Goal: Check status: Check status

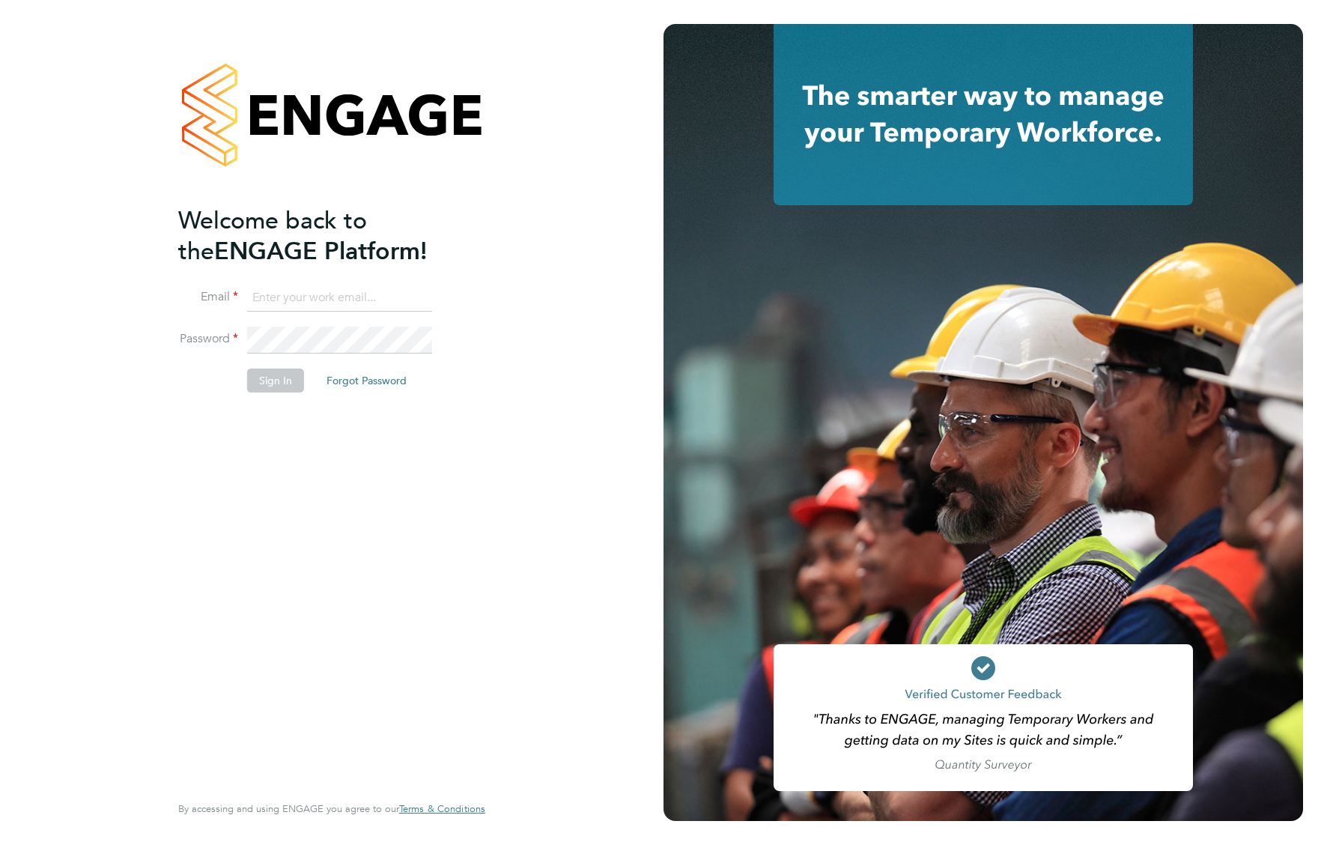
click at [336, 285] on input at bounding box center [339, 298] width 185 height 27
paste input "[EMAIL_ADDRESS][PERSON_NAME][DOMAIN_NAME]"
type input "[EMAIL_ADDRESS][PERSON_NAME][DOMAIN_NAME]"
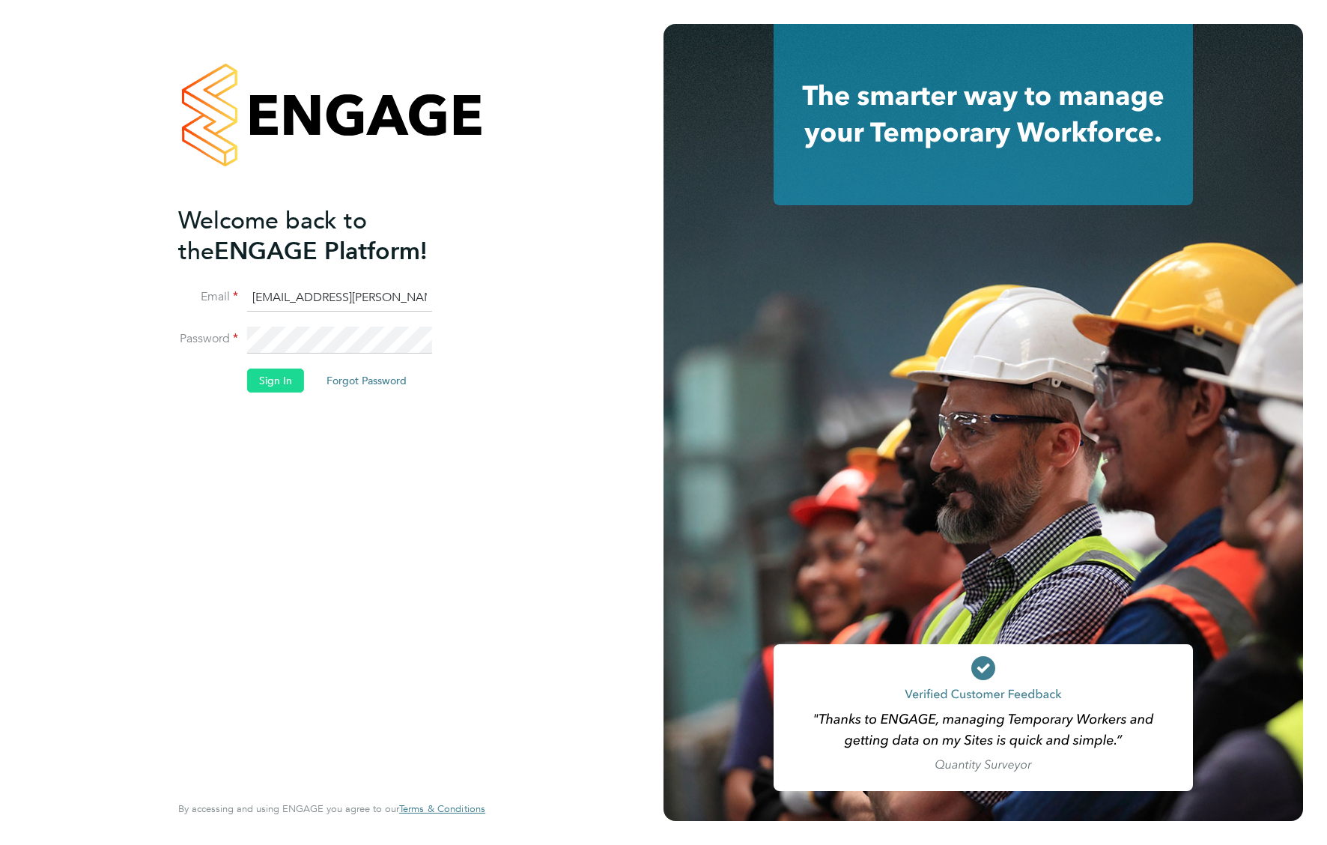
click at [285, 369] on button "Sign In" at bounding box center [275, 381] width 57 height 24
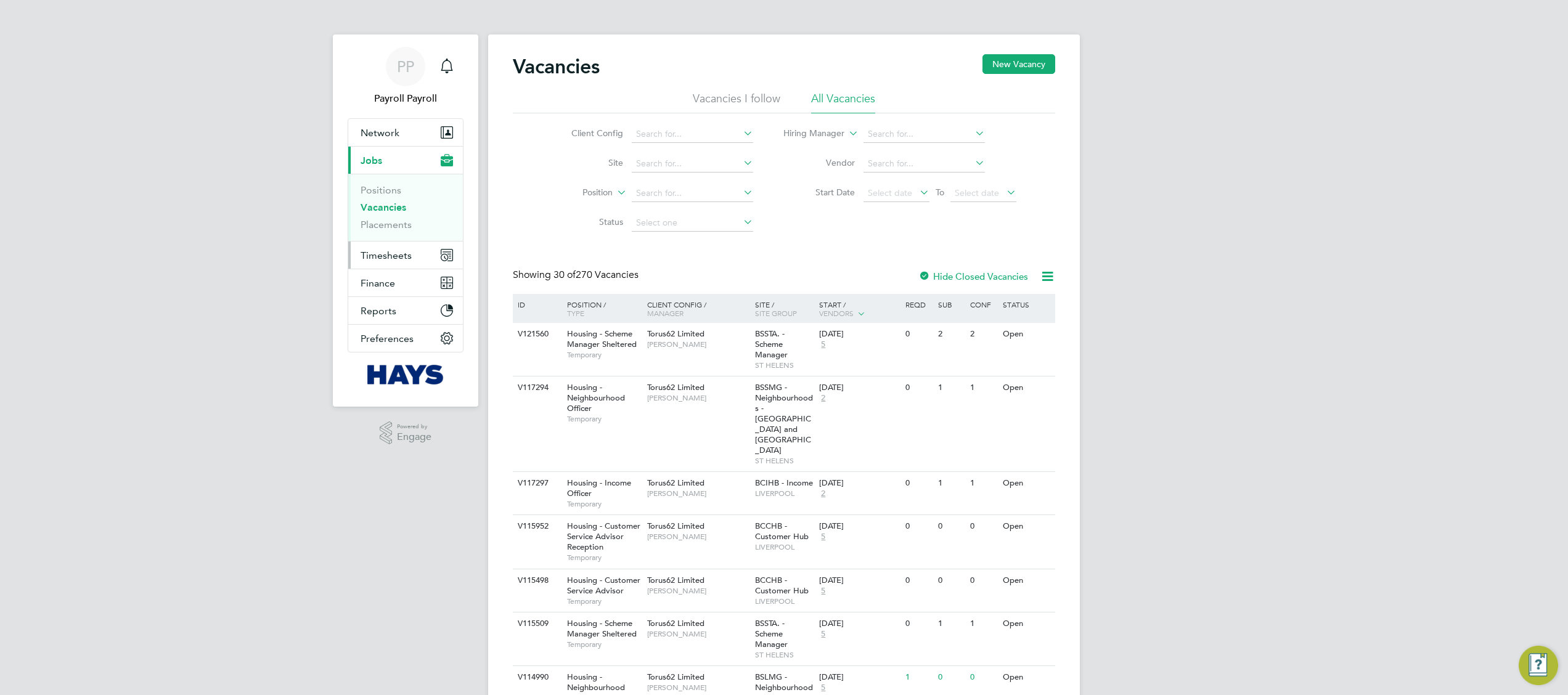
click at [402, 250] on span "Timesheets" at bounding box center [386, 255] width 51 height 12
click at [389, 217] on link "Timesheets" at bounding box center [386, 218] width 51 height 12
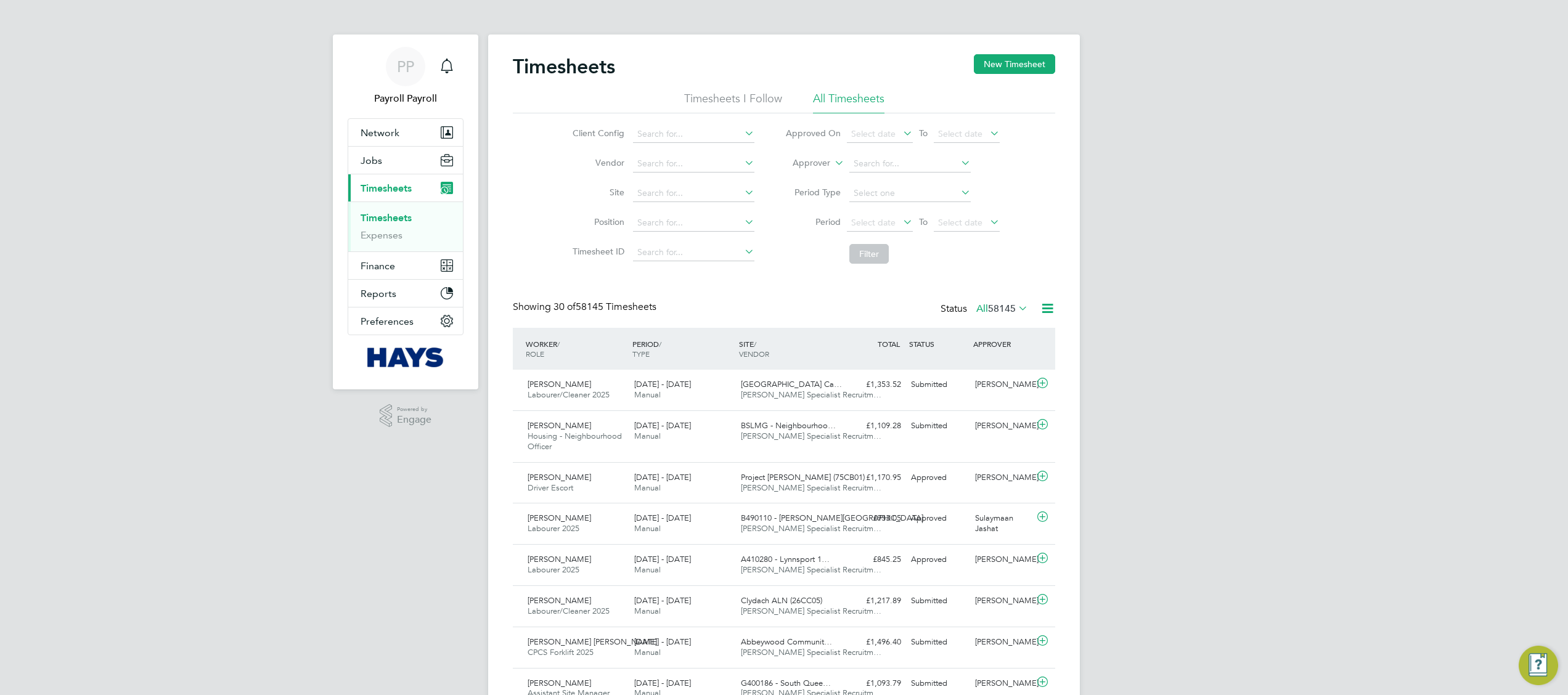
click at [828, 164] on label "Approver" at bounding box center [802, 163] width 55 height 12
click at [805, 170] on li "Worker" at bounding box center [800, 177] width 61 height 16
click at [883, 169] on input at bounding box center [910, 164] width 122 height 17
click at [896, 154] on li "Worker" at bounding box center [893, 164] width 245 height 30
click at [888, 161] on input at bounding box center [910, 164] width 122 height 17
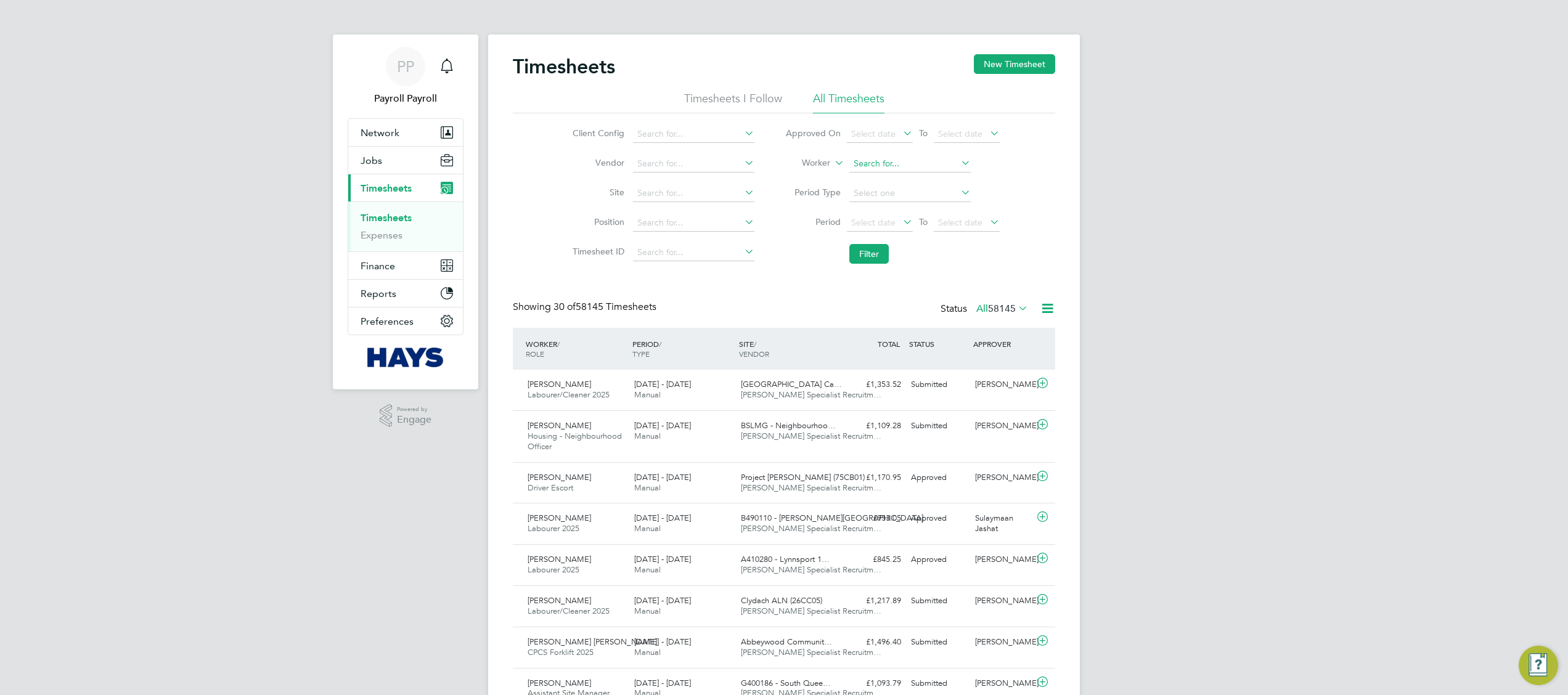
paste input "Bradley"
click at [927, 183] on li "B r adley Reed" at bounding box center [929, 181] width 161 height 16
type input "Bradley Reed"
click at [900, 222] on icon at bounding box center [900, 221] width 0 height 17
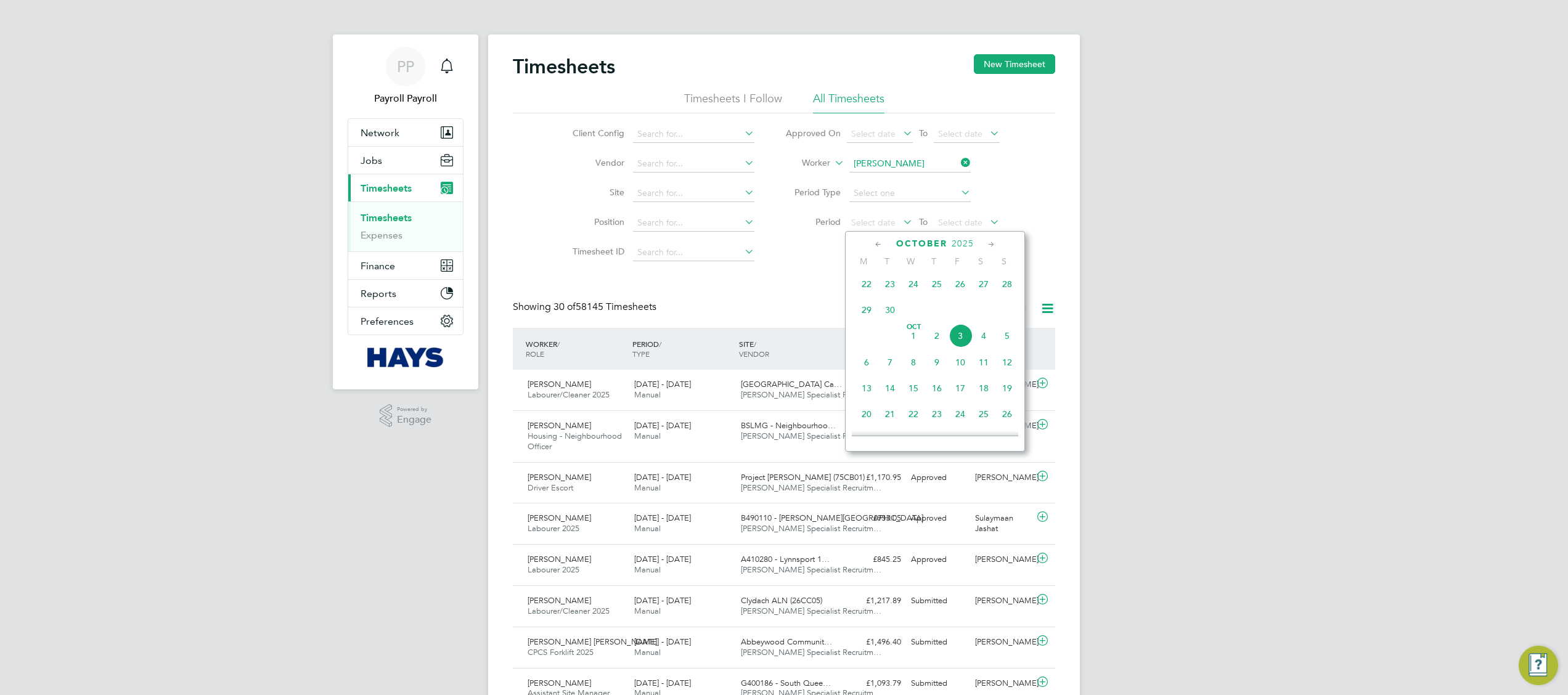
click at [875, 244] on icon at bounding box center [879, 244] width 12 height 13
click at [989, 339] on span "20" at bounding box center [983, 337] width 23 height 23
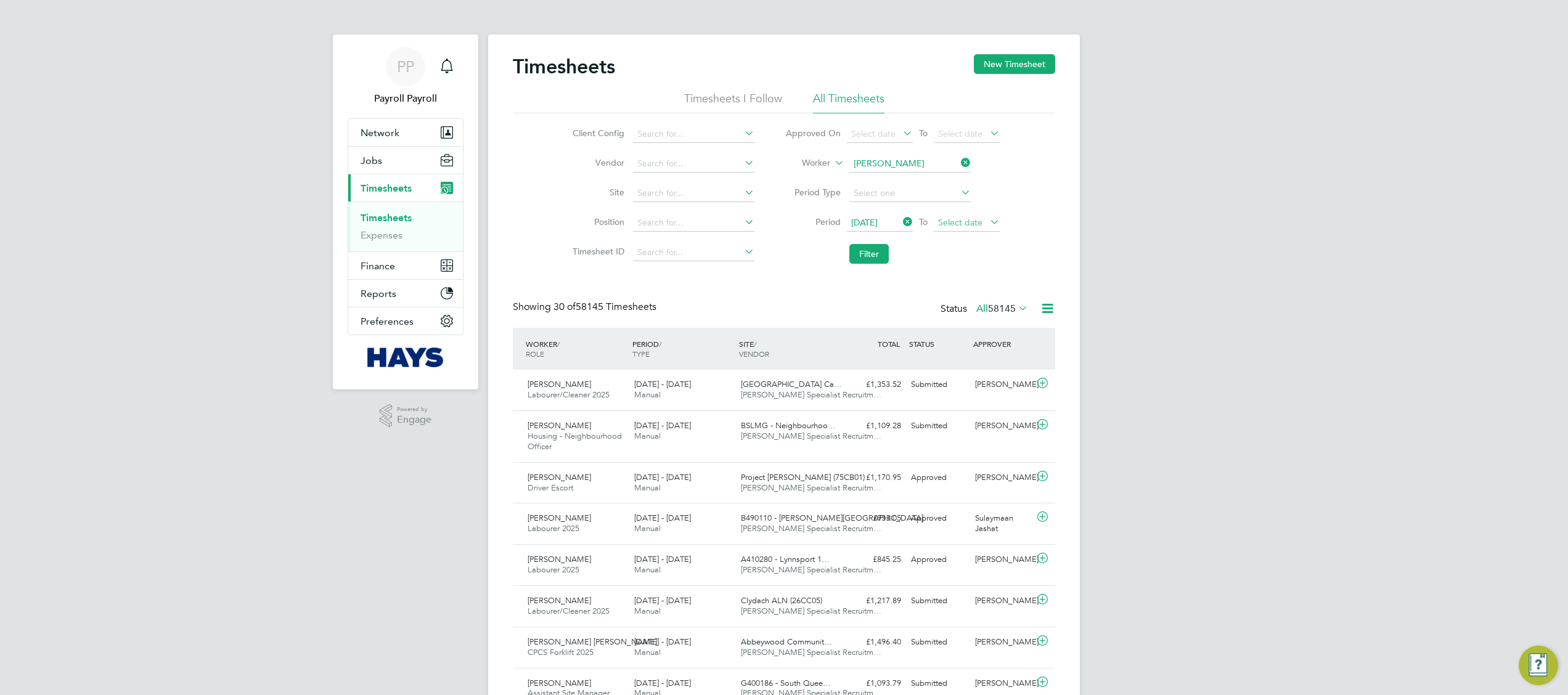
click at [984, 225] on span "Select date" at bounding box center [967, 223] width 66 height 16
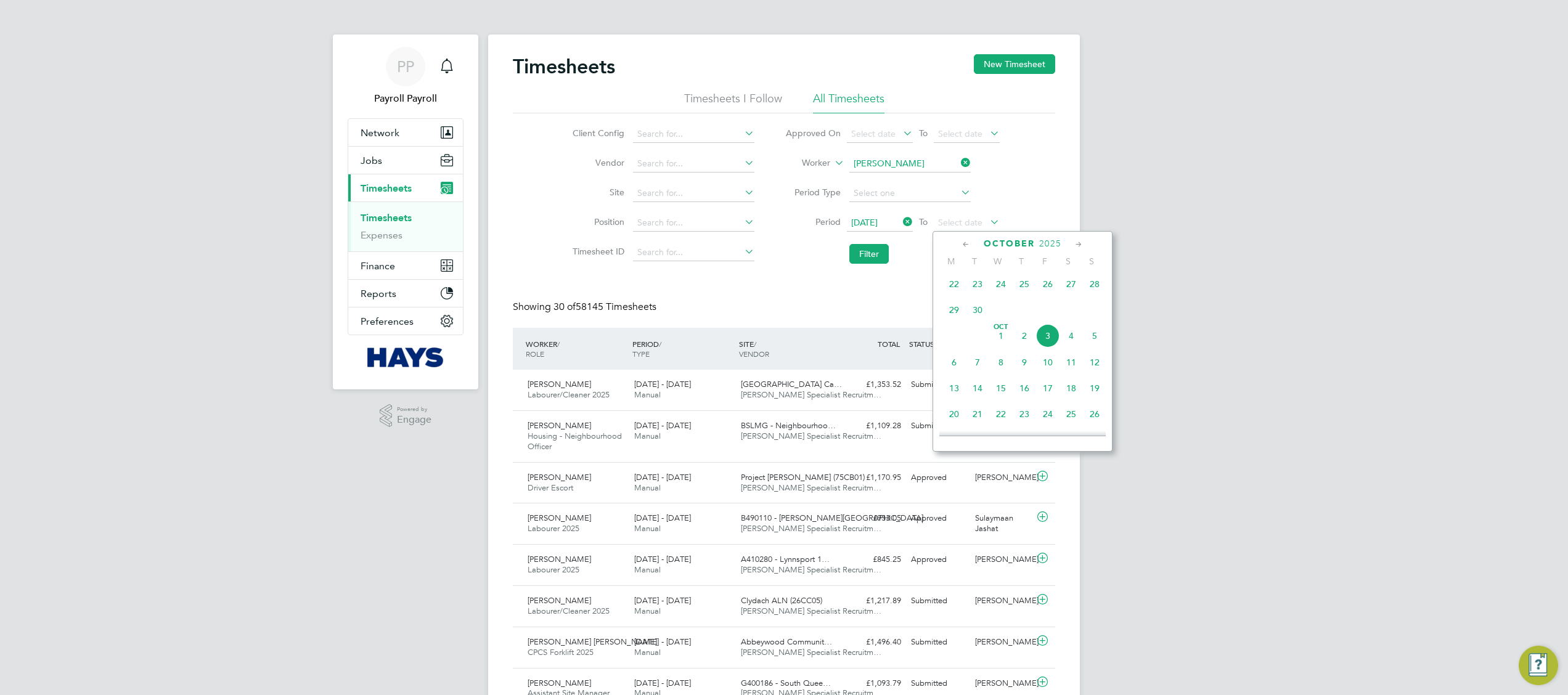
click at [970, 239] on icon at bounding box center [966, 244] width 12 height 13
click at [1052, 367] on span "26" at bounding box center [1047, 364] width 23 height 23
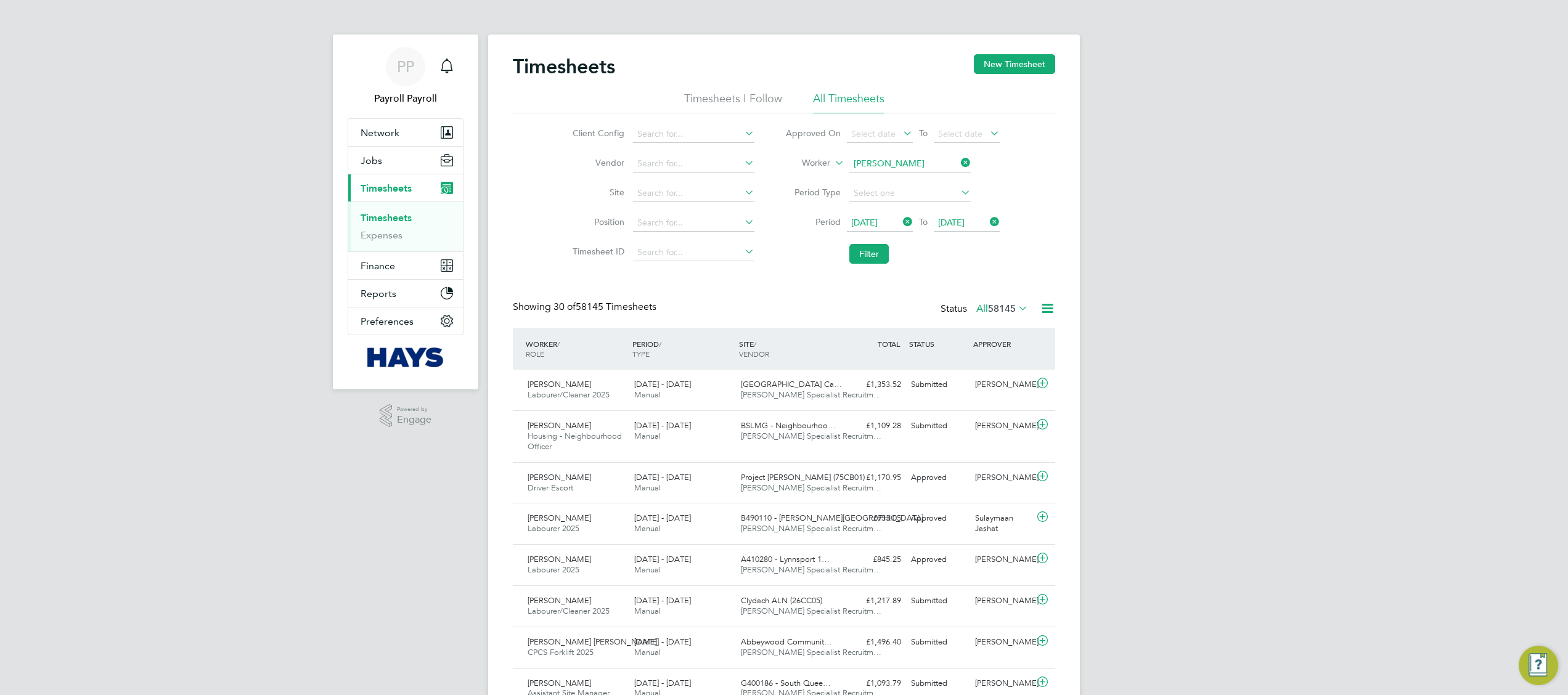
click at [859, 243] on li "Filter" at bounding box center [893, 253] width 245 height 32
click at [873, 259] on button "Filter" at bounding box center [869, 254] width 39 height 20
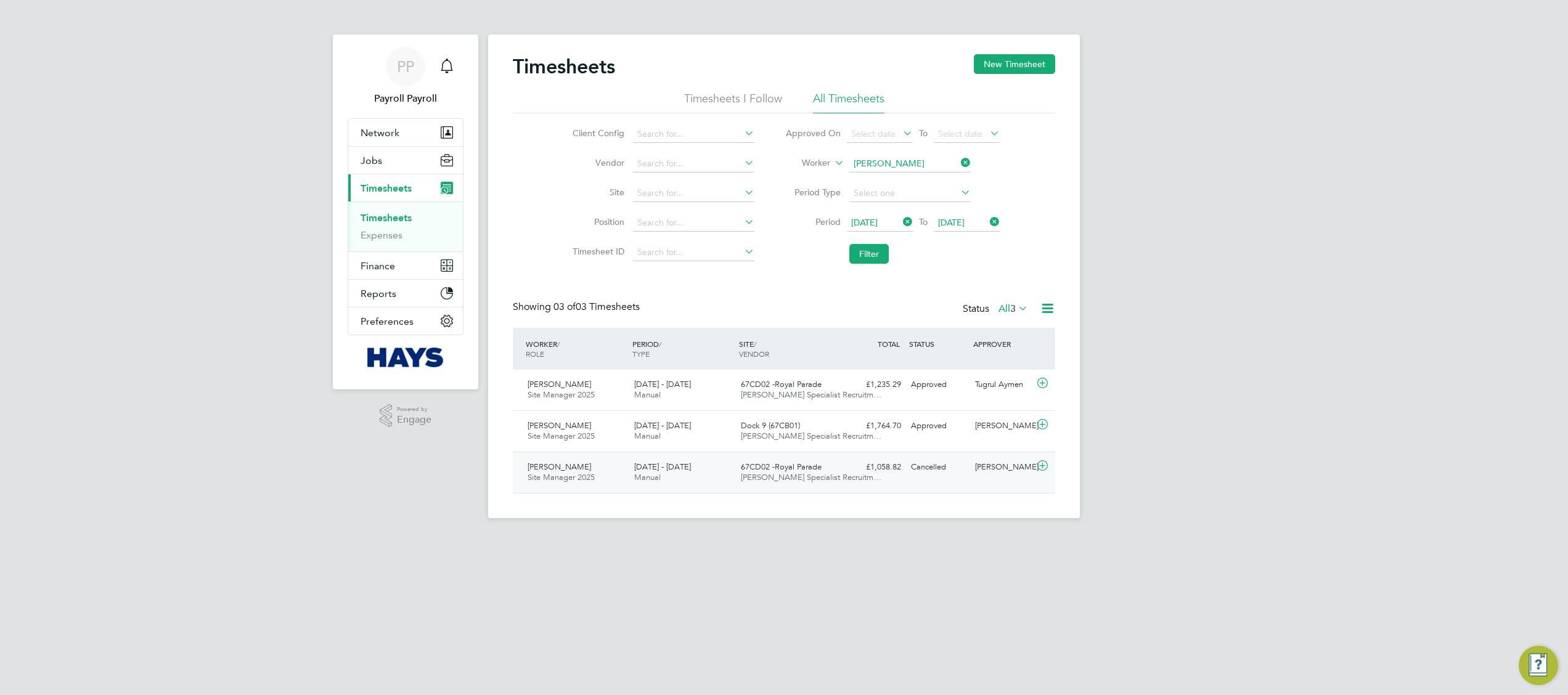
click at [775, 464] on span "67CD02 -Royal Parade" at bounding box center [781, 466] width 81 height 11
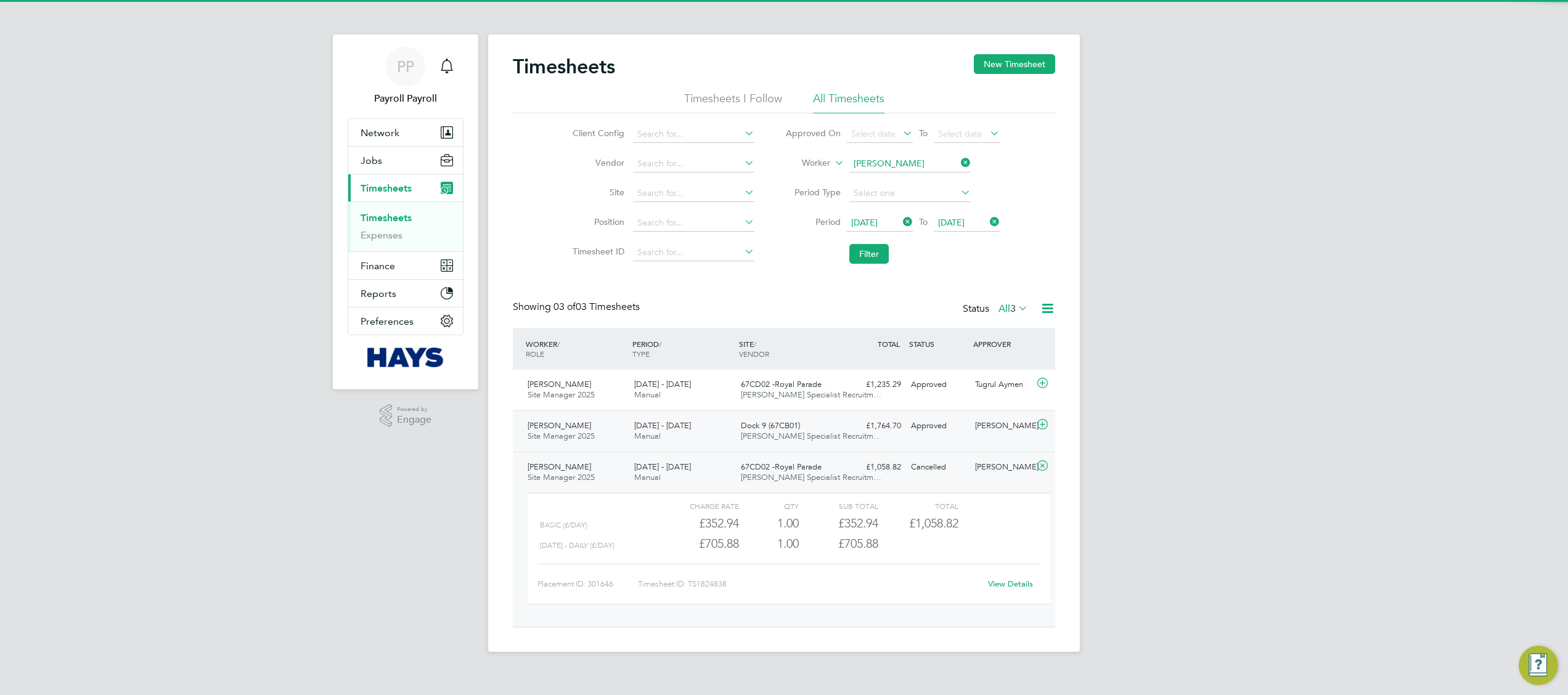
click at [821, 433] on span "Hays Specialist Recruitm…" at bounding box center [810, 436] width 141 height 11
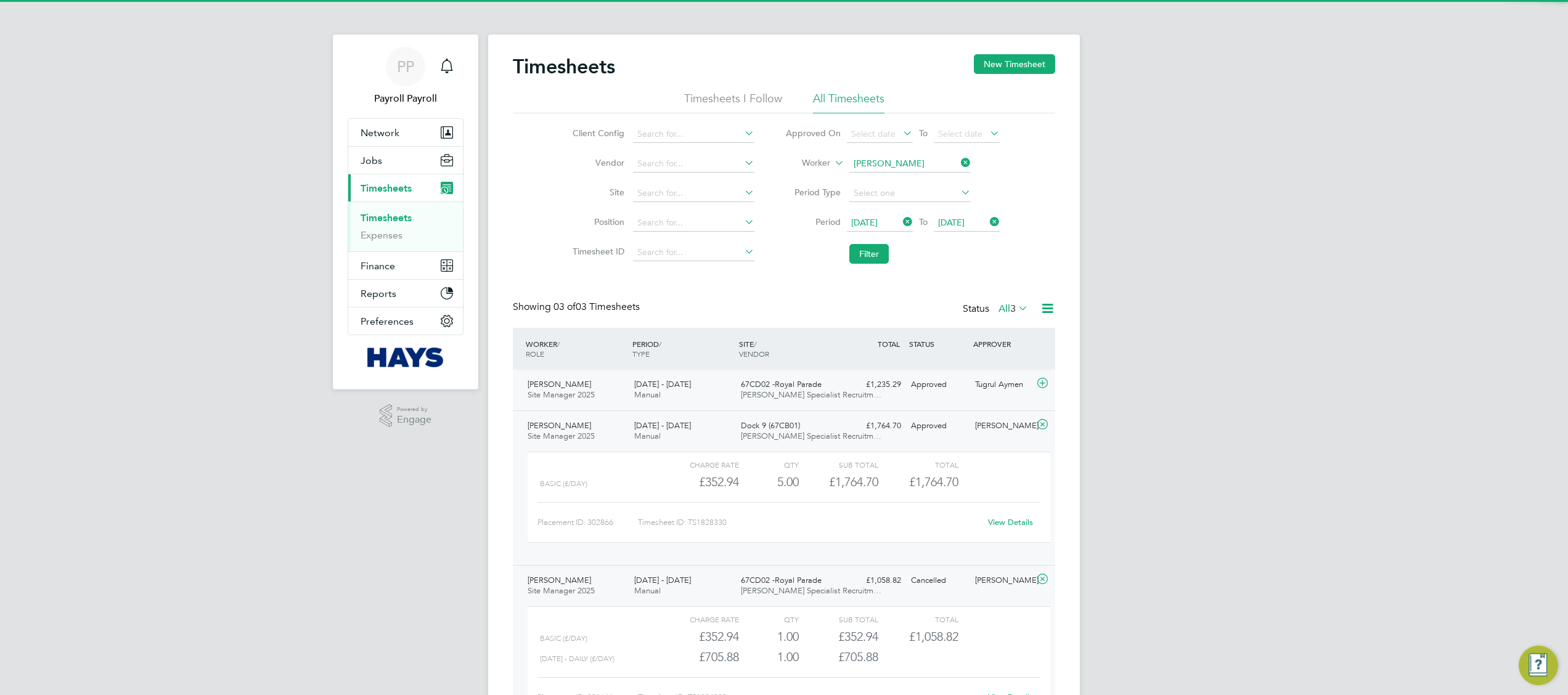
click at [837, 399] on div "67CD02 -Royal Parade Hays Specialist Recruitm…" at bounding box center [789, 389] width 107 height 30
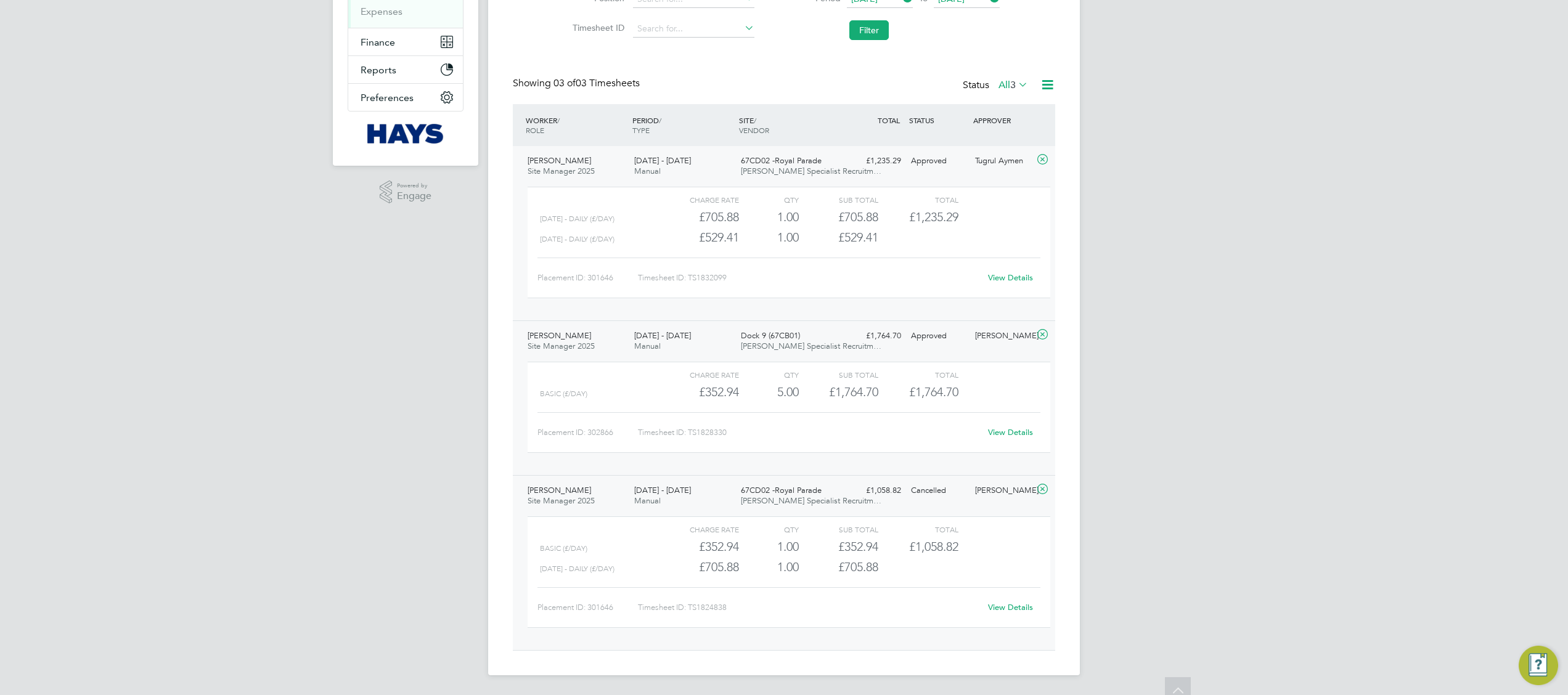
scroll to position [225, 0]
click at [1043, 489] on icon at bounding box center [1042, 489] width 16 height 10
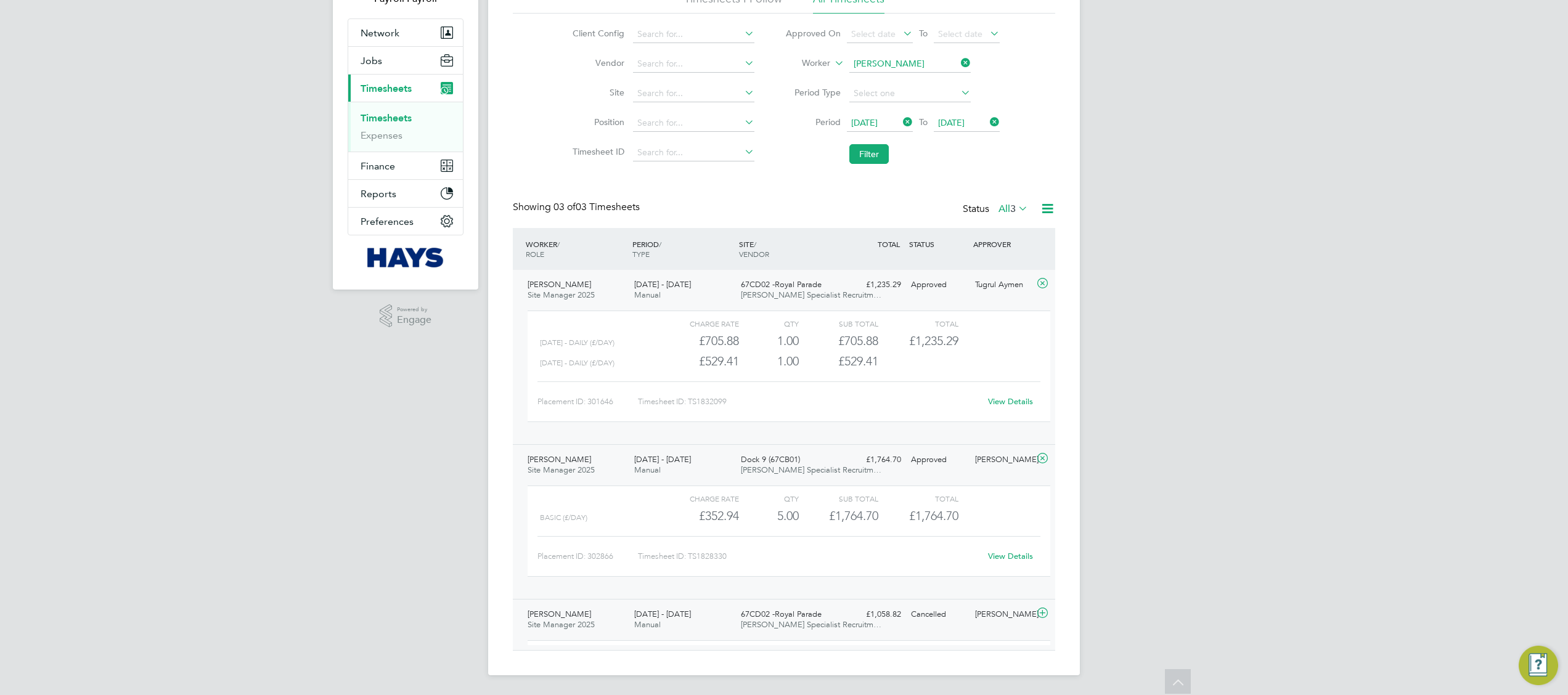
scroll to position [92, 0]
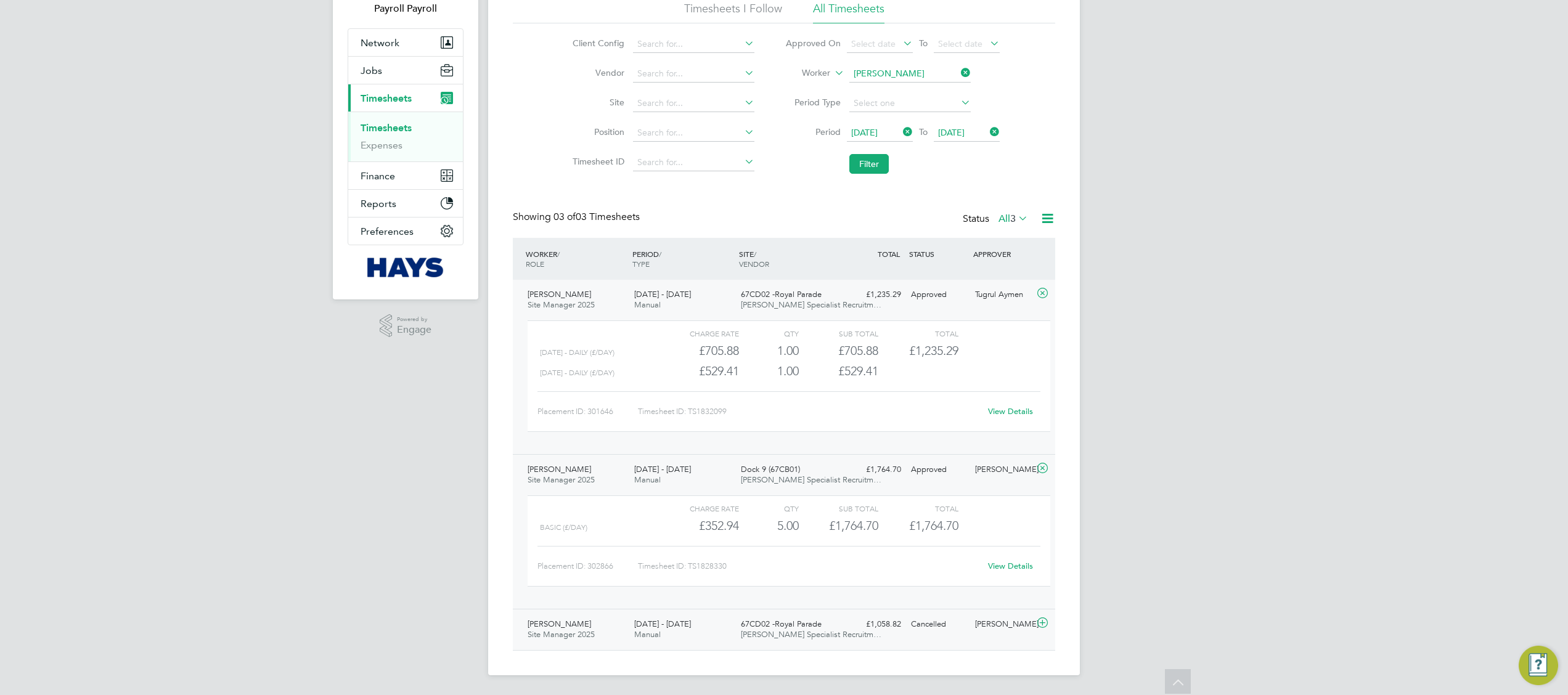
click at [563, 632] on span "Site Manager 2025" at bounding box center [561, 634] width 67 height 11
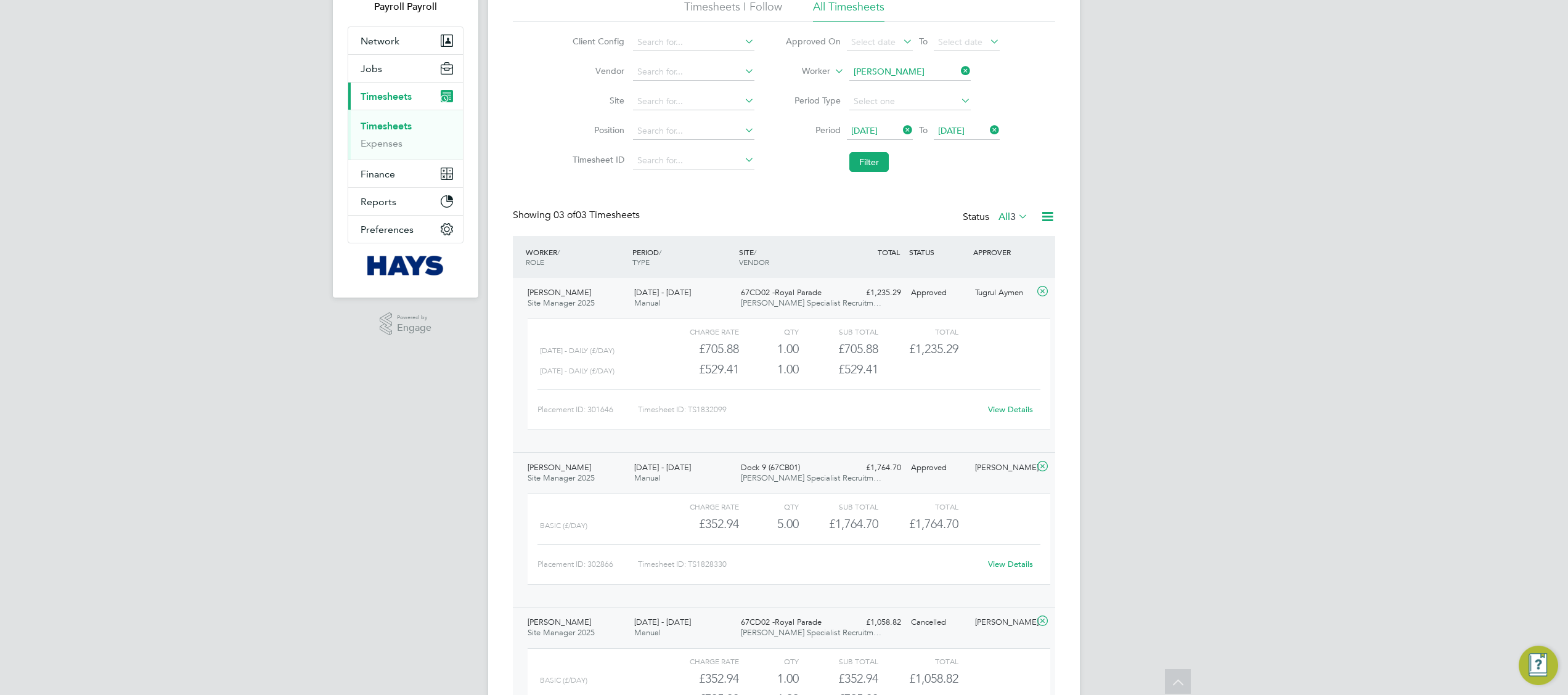
scroll to position [225, 0]
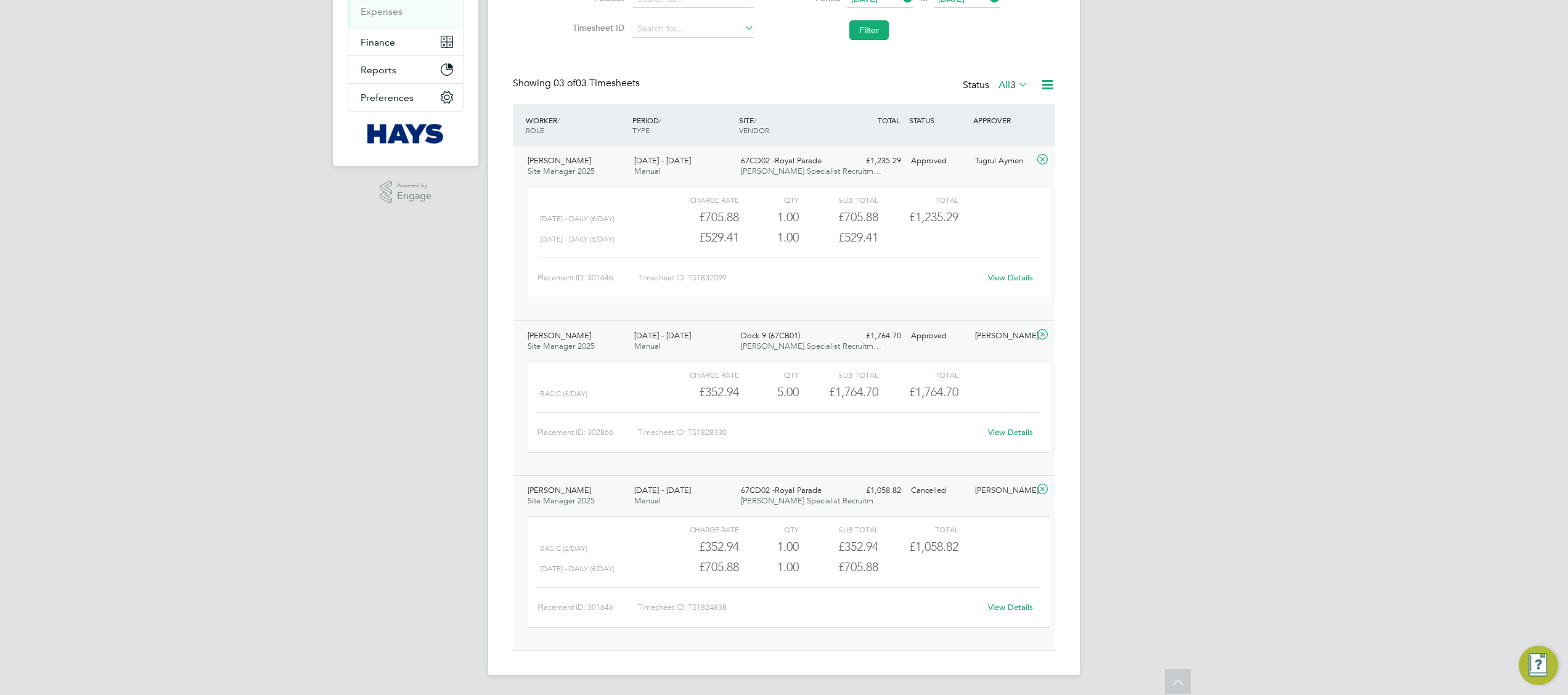
click at [1046, 486] on icon at bounding box center [1042, 489] width 16 height 10
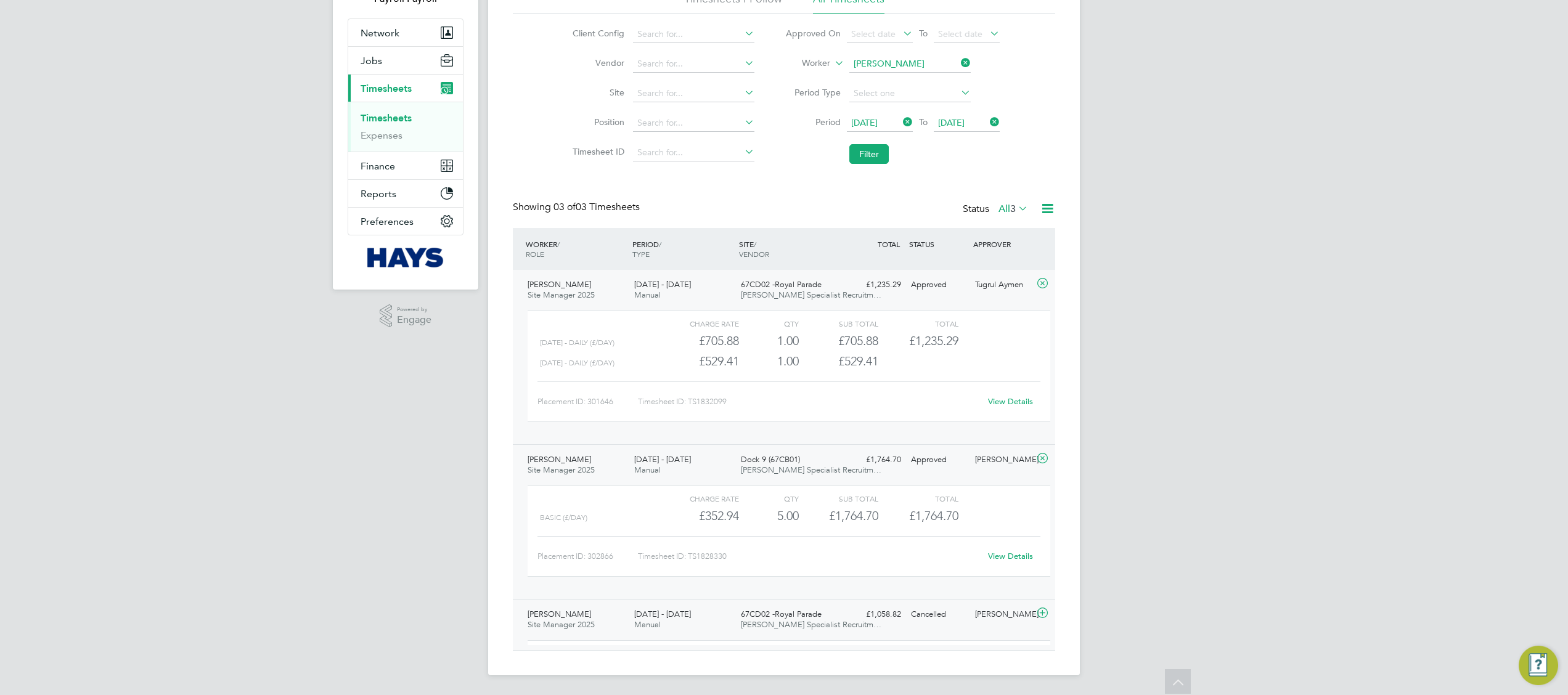
scroll to position [92, 0]
